Goal: Navigation & Orientation: Find specific page/section

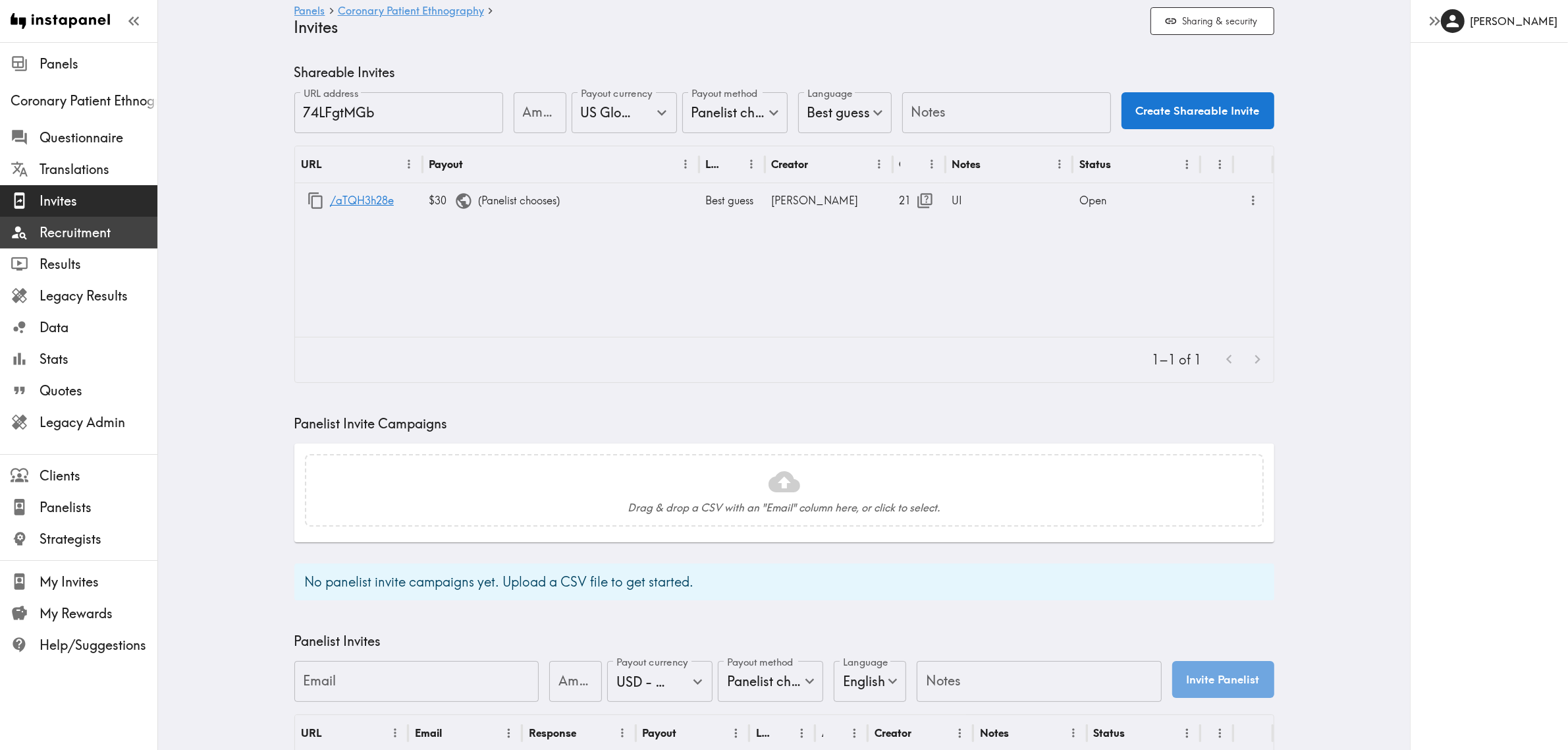
click at [90, 238] on span "Recruitment" at bounding box center [98, 232] width 118 height 18
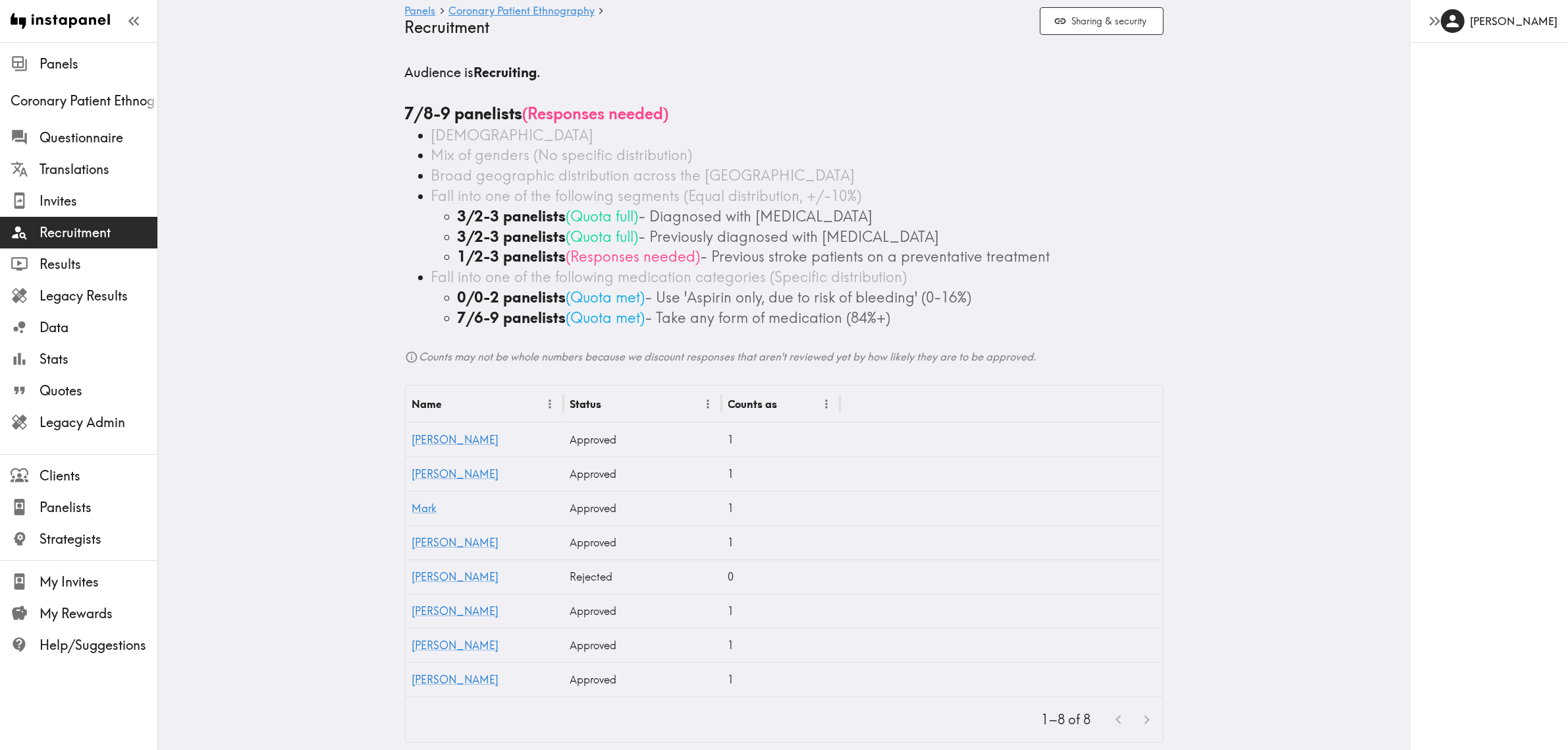
click at [286, 305] on main "Panels Coronary Patient Ethnography Recruitment Sharing & security Audience is …" at bounding box center [784, 403] width 1252 height 722
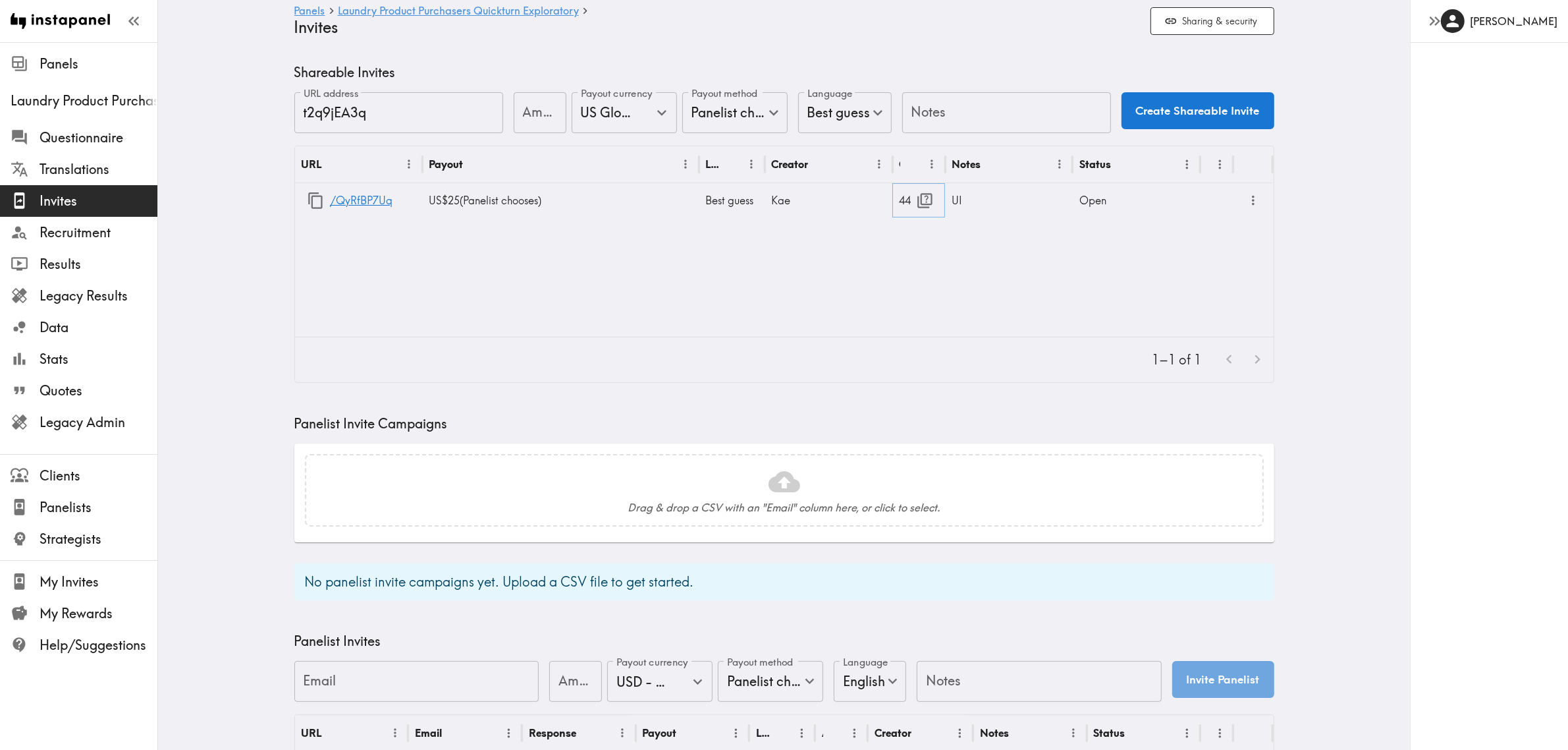
click at [921, 196] on icon "button" at bounding box center [925, 200] width 17 height 17
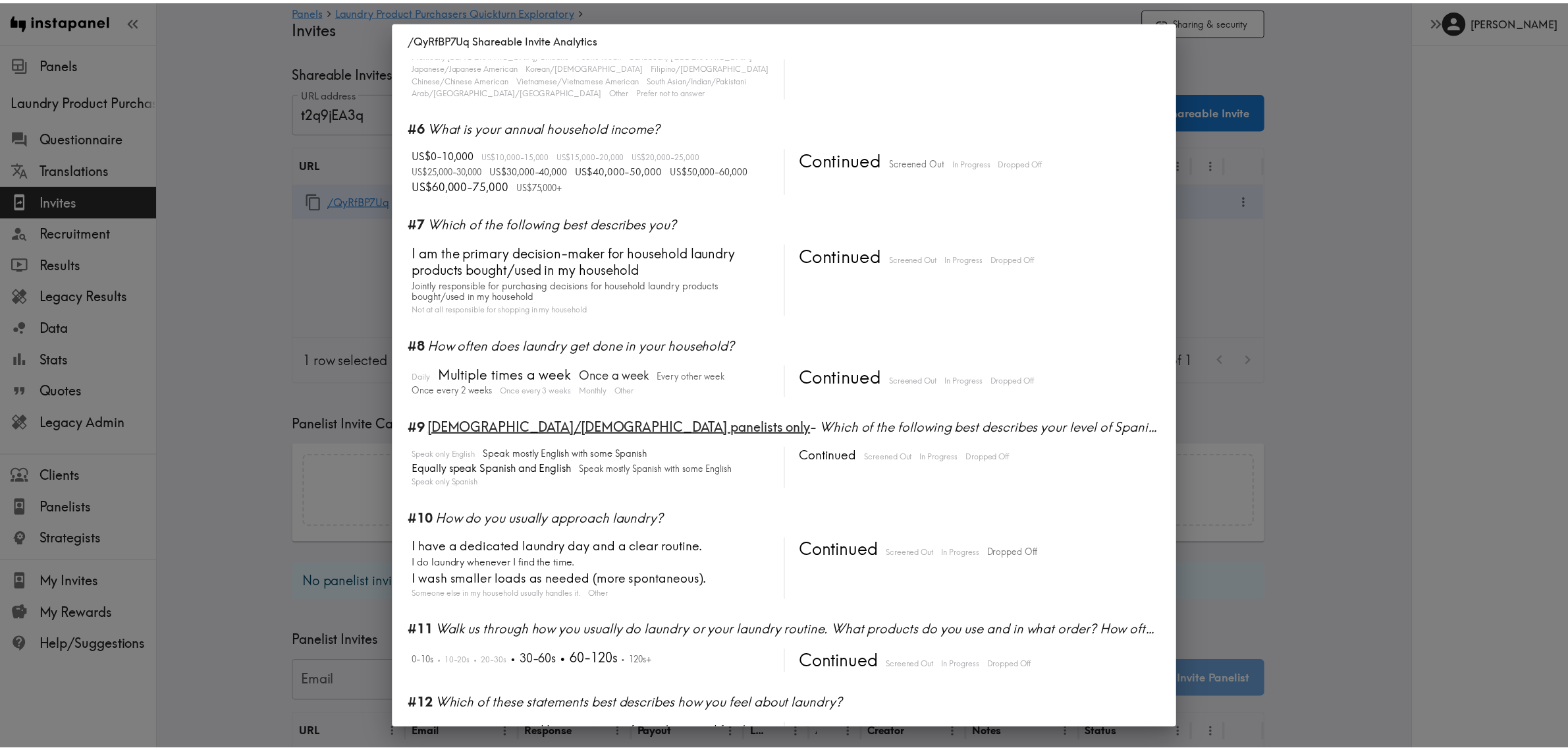
scroll to position [659, 0]
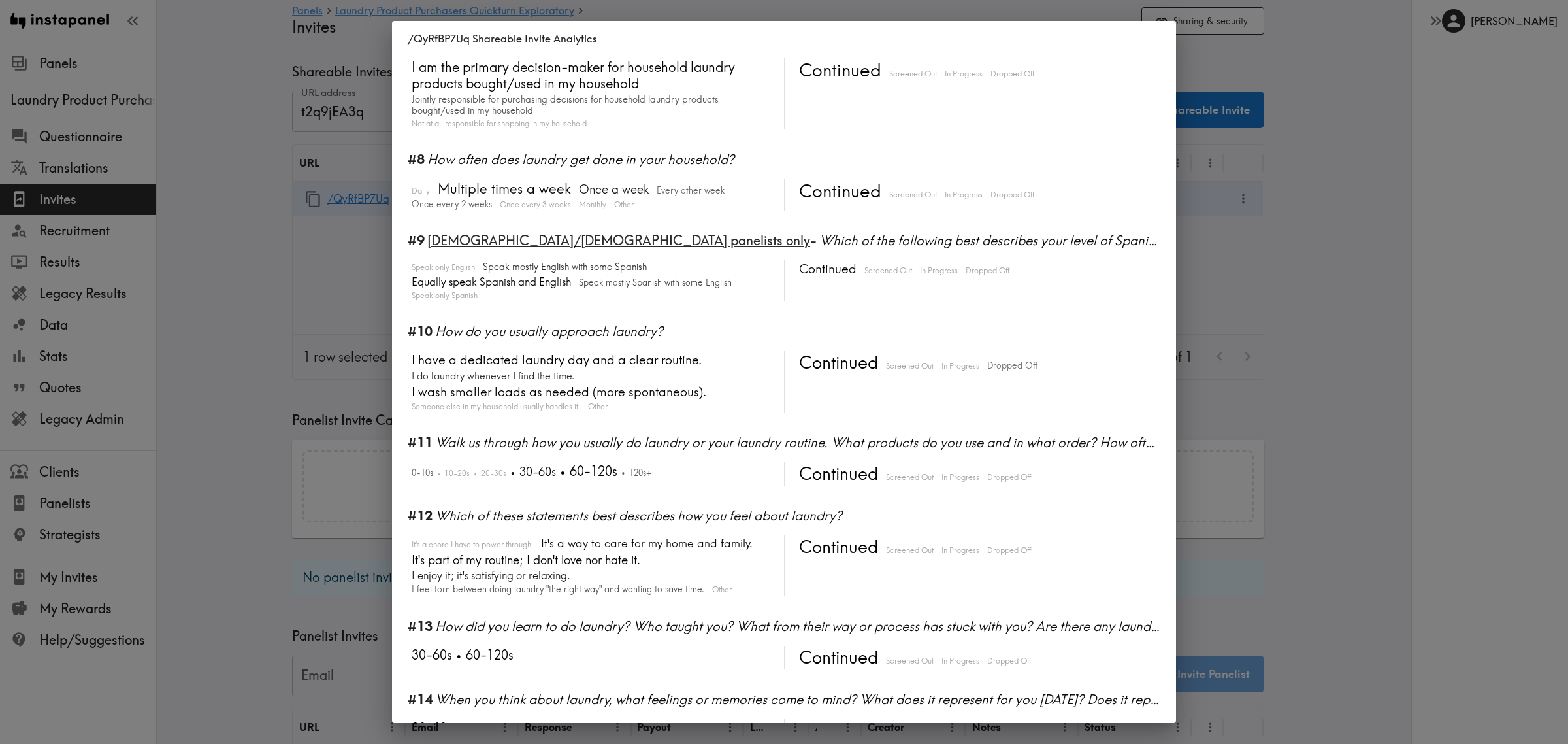
click at [212, 258] on div "/QyRfBP7Uq Shareable Invite Analytics #1 There is a new instapanel! 0-6s 6-10s …" at bounding box center [784, 372] width 1568 height 744
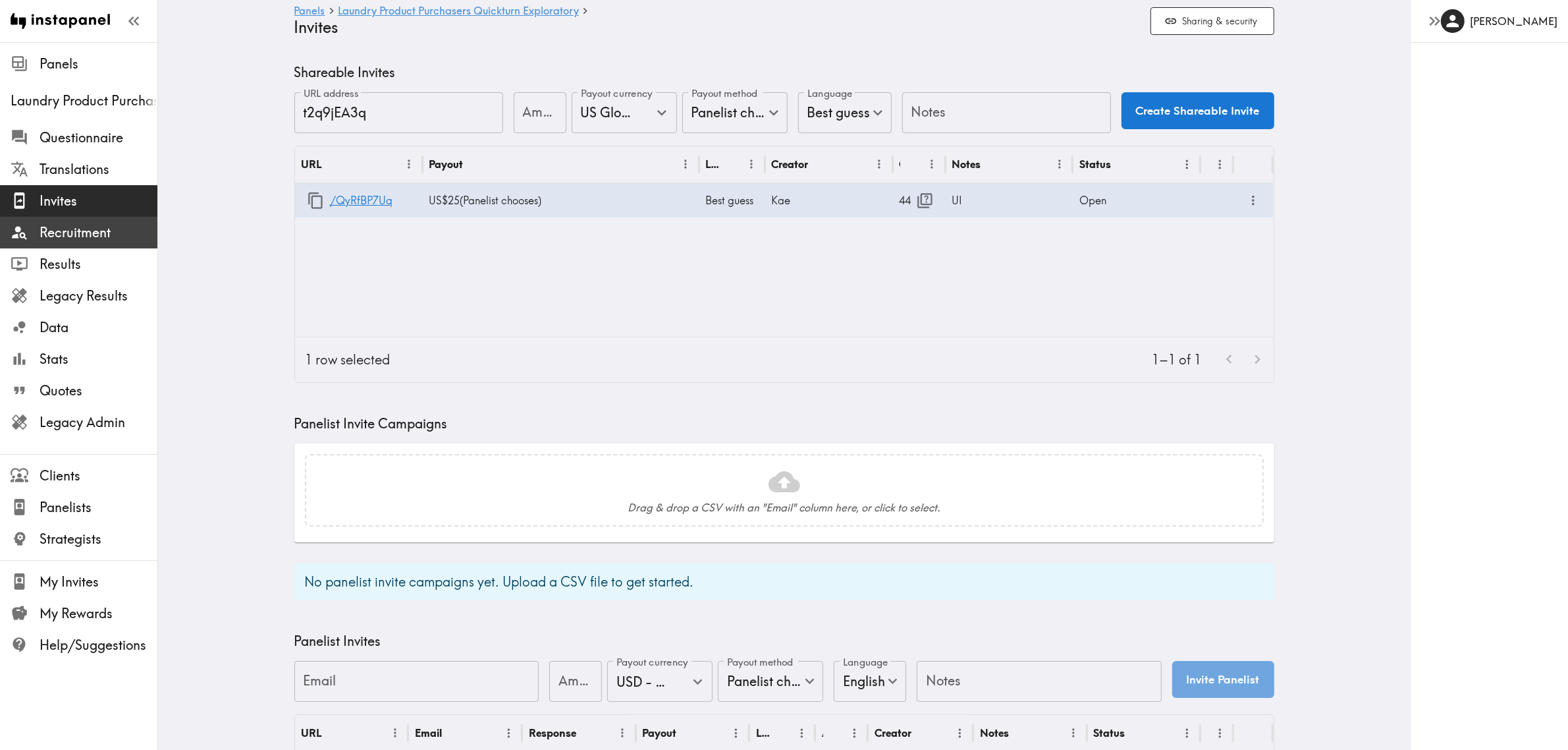
click at [83, 227] on span "Recruitment" at bounding box center [98, 232] width 118 height 18
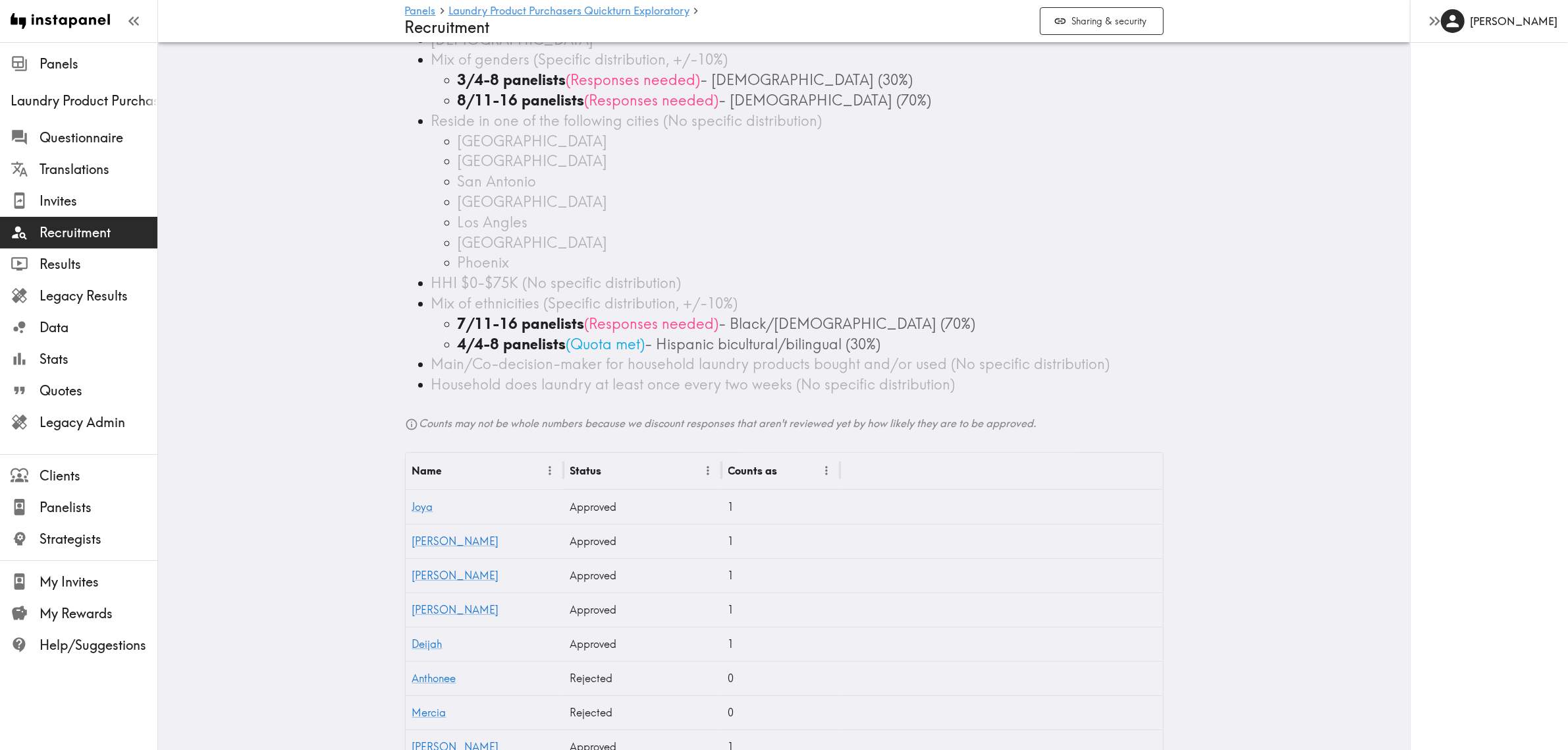
scroll to position [31, 0]
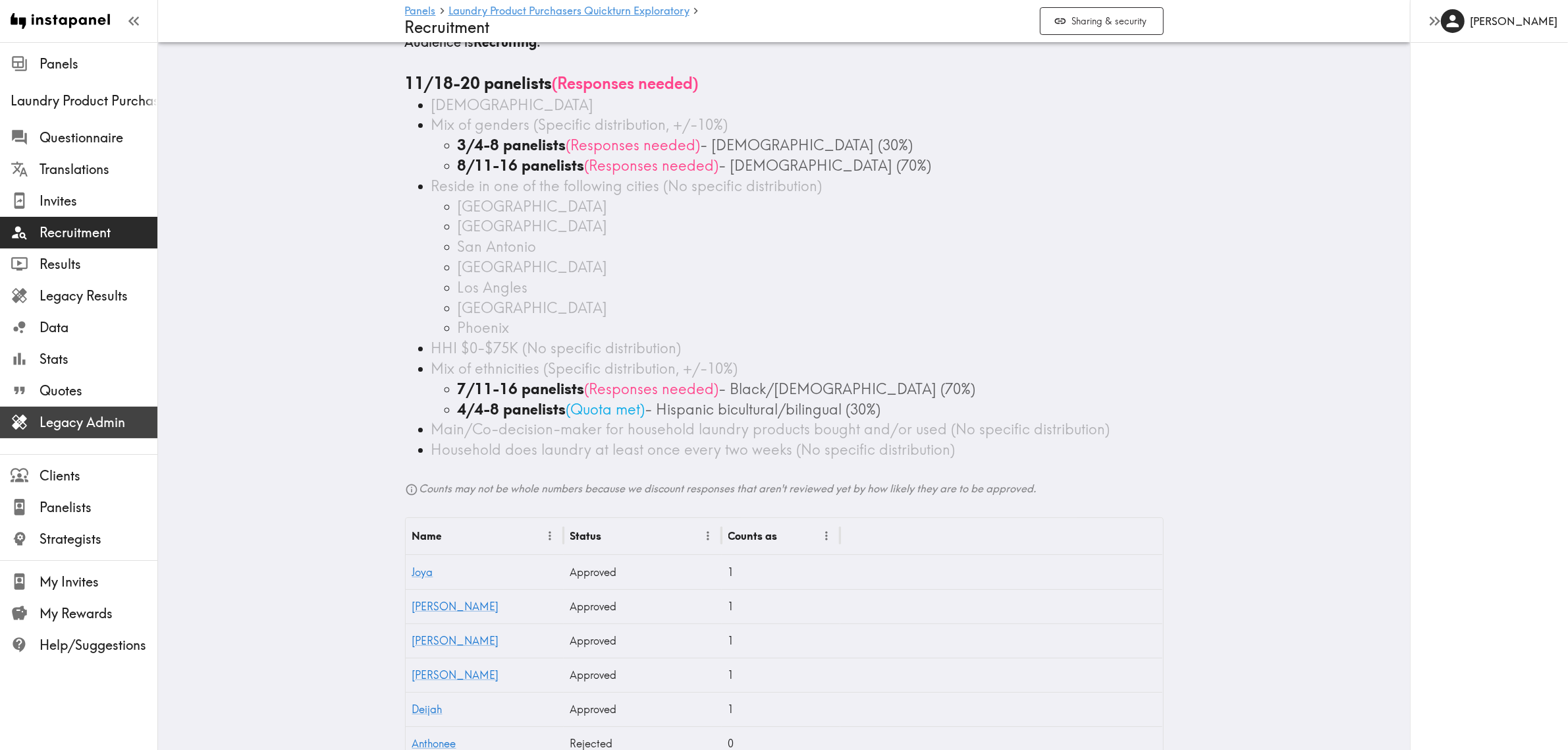
click at [100, 423] on span "Legacy Admin" at bounding box center [98, 422] width 118 height 18
